Goal: Task Accomplishment & Management: Manage account settings

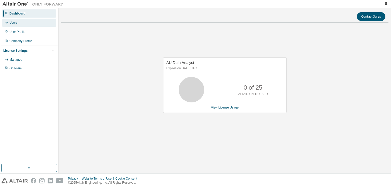
click at [17, 25] on div "Users" at bounding box center [29, 23] width 54 height 8
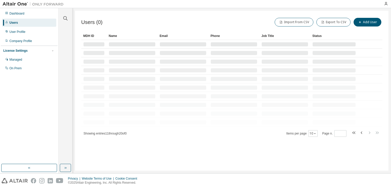
type input "*"
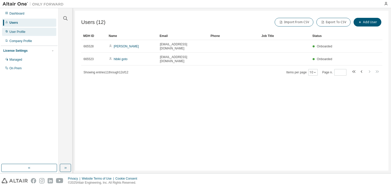
click at [16, 30] on div "User Profile" at bounding box center [17, 32] width 16 height 4
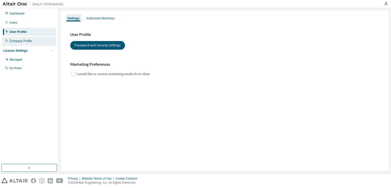
click at [21, 38] on div "Company Profile" at bounding box center [29, 41] width 54 height 8
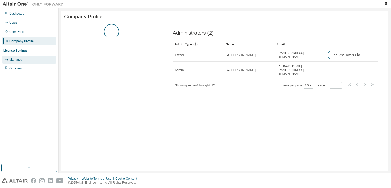
click at [25, 60] on div "Managed" at bounding box center [29, 59] width 54 height 8
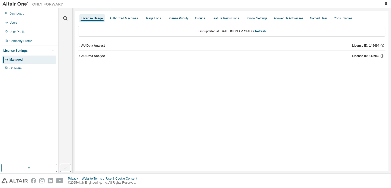
click at [100, 57] on div "AU Data Analyst" at bounding box center [93, 56] width 24 height 4
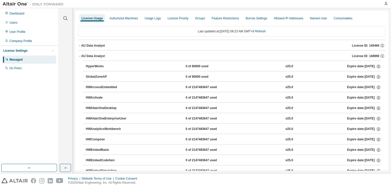
click at [83, 47] on div "AU Data Analyst" at bounding box center [93, 46] width 24 height 4
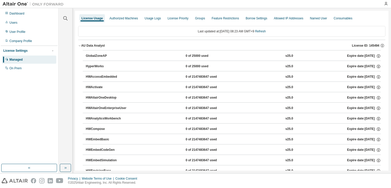
click at [79, 47] on button "AU Data Analyst License ID: 145494" at bounding box center [231, 45] width 307 height 11
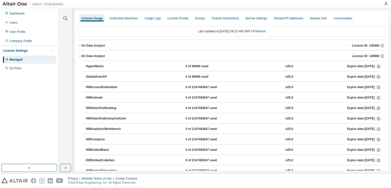
click at [80, 56] on icon "button" at bounding box center [79, 55] width 3 height 3
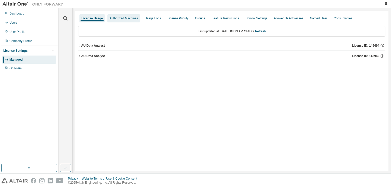
click at [123, 21] on div "Authorized Machines" at bounding box center [123, 18] width 33 height 8
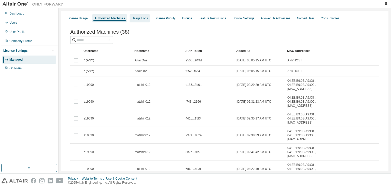
click at [139, 20] on div "Usage Logs" at bounding box center [140, 18] width 20 height 8
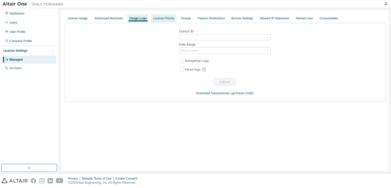
click at [159, 20] on div "License Priority" at bounding box center [163, 18] width 21 height 4
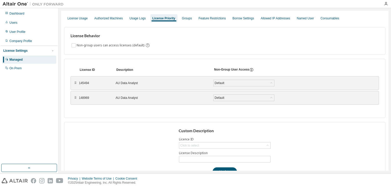
click at [73, 83] on div "⠿ 145494 AU Data Analyst Default Save" at bounding box center [225, 83] width 308 height 14
click at [74, 83] on div "⠿" at bounding box center [75, 83] width 3 height 4
click at [145, 86] on div "145494 AU Data Analyst Default Save" at bounding box center [192, 82] width 226 height 9
click at [187, 18] on div "Groups" at bounding box center [187, 18] width 10 height 4
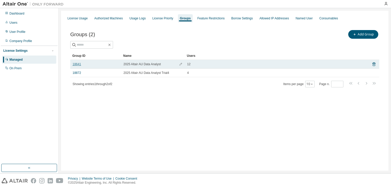
click at [73, 65] on link "18641" at bounding box center [77, 64] width 8 height 4
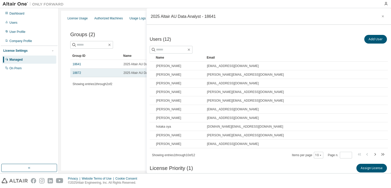
click at [75, 75] on td "18872" at bounding box center [95, 72] width 51 height 9
click at [76, 72] on link "18872" at bounding box center [77, 73] width 8 height 4
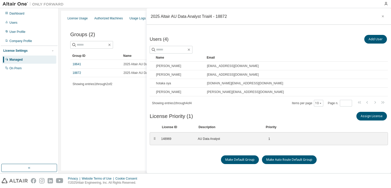
click at [134, 123] on div "License Usage Authorized Machines Usage Logs License Priority Groups Feature Re…" at bounding box center [224, 91] width 327 height 160
